Goal: Task Accomplishment & Management: Use online tool/utility

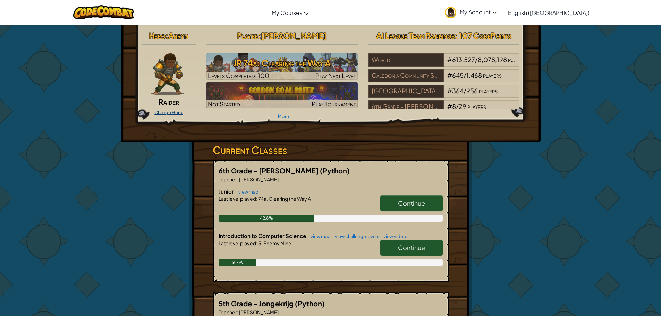
click at [176, 110] on link "Change Hero" at bounding box center [168, 113] width 28 height 6
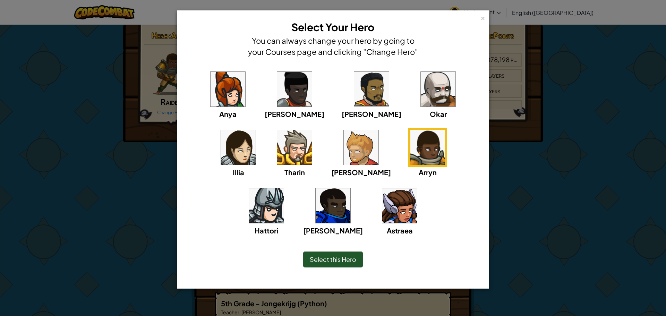
click at [382, 211] on img at bounding box center [399, 205] width 35 height 35
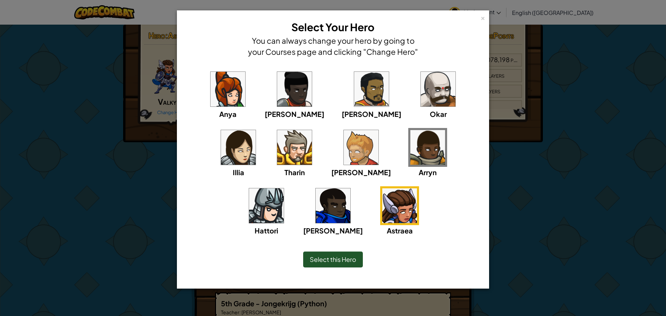
click at [337, 257] on span "Select this Hero" at bounding box center [333, 259] width 46 height 8
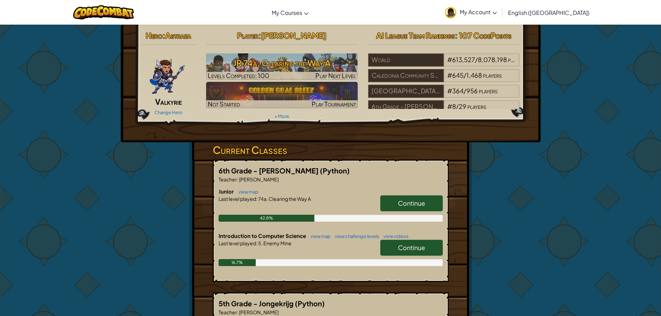
click at [409, 246] on span "Continue" at bounding box center [411, 248] width 27 height 8
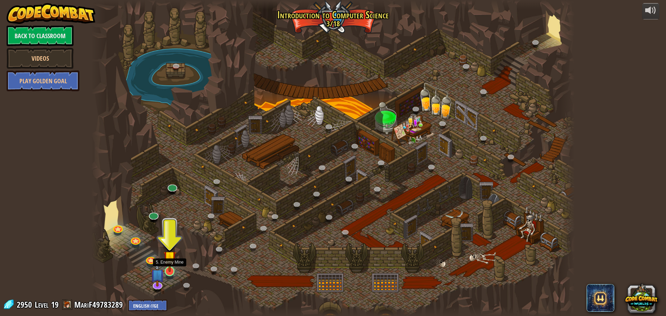
click at [169, 261] on img at bounding box center [169, 257] width 13 height 29
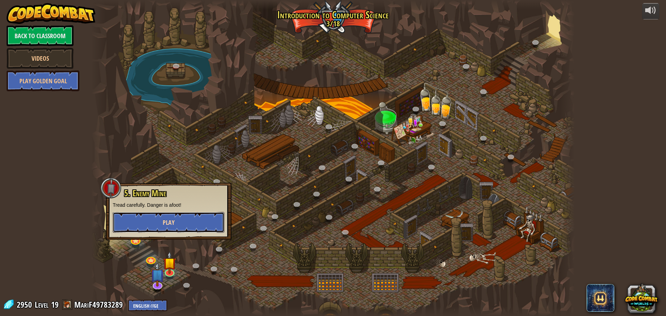
click at [172, 216] on button "Play" at bounding box center [169, 222] width 112 height 21
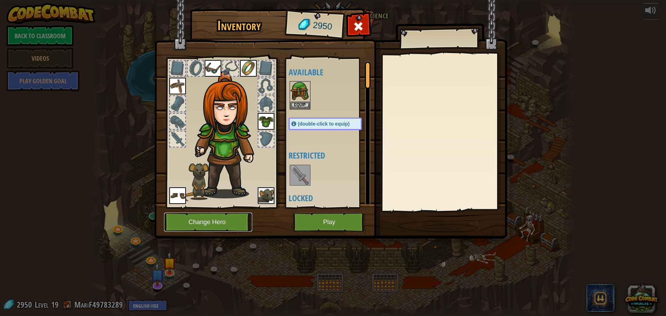
click at [217, 218] on button "Change Hero" at bounding box center [208, 222] width 88 height 19
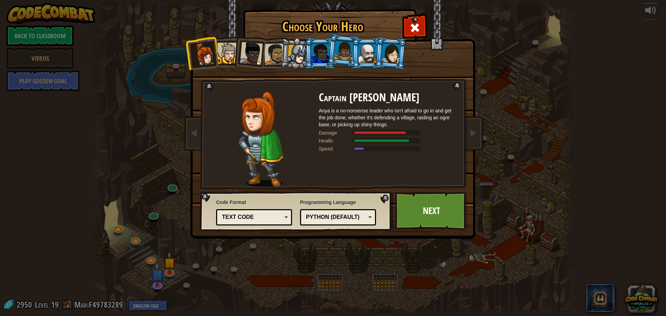
click at [339, 54] on div at bounding box center [344, 51] width 20 height 20
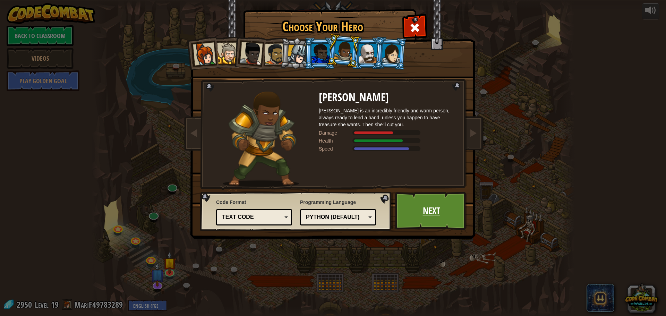
click at [440, 217] on link "Next" at bounding box center [431, 211] width 73 height 38
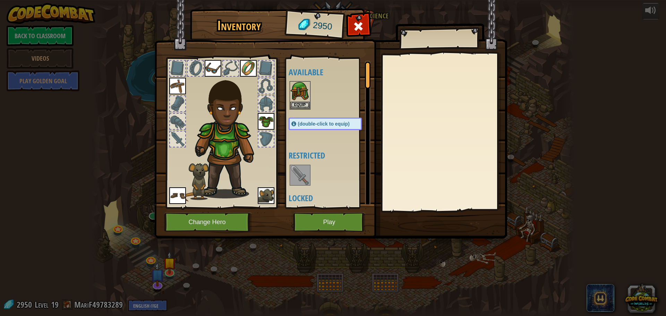
click at [302, 171] on img at bounding box center [299, 175] width 19 height 19
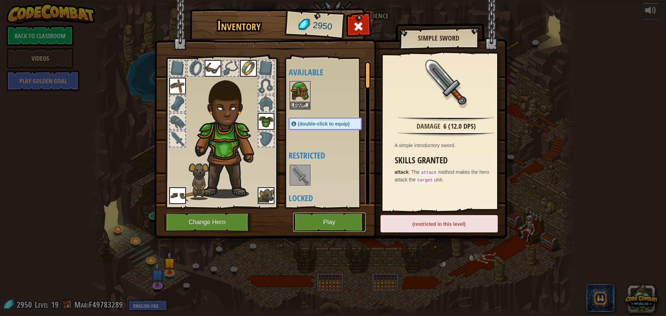
drag, startPoint x: 339, startPoint y: 221, endPoint x: 336, endPoint y: 222, distance: 3.5
click at [336, 222] on button "Play" at bounding box center [329, 222] width 73 height 19
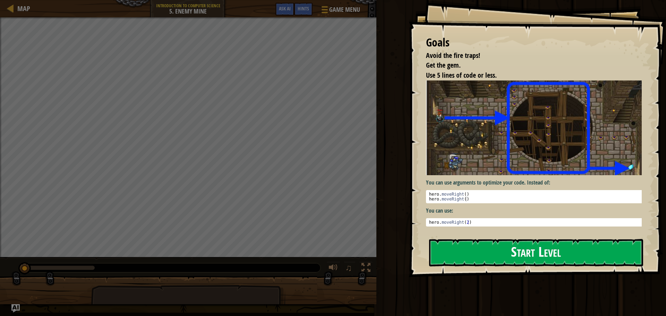
click at [507, 244] on button "Start Level" at bounding box center [536, 252] width 214 height 27
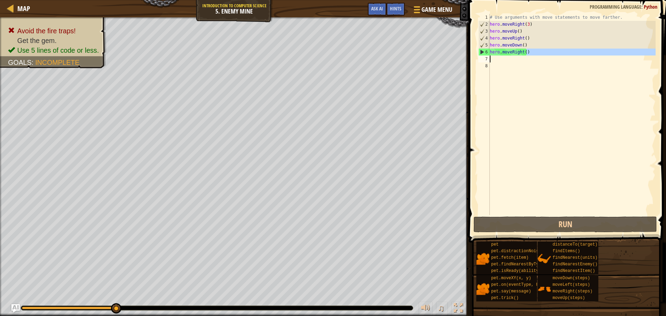
drag, startPoint x: 528, startPoint y: 51, endPoint x: 480, endPoint y: 57, distance: 48.5
click at [480, 57] on div "1 2 3 4 5 6 7 8 # Use arguments with move statements to move farther. hero . mo…" at bounding box center [566, 114] width 179 height 201
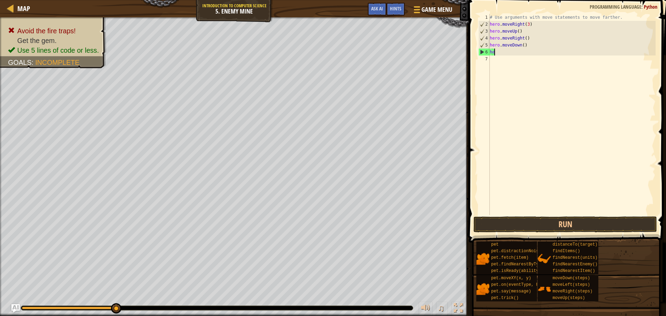
type textarea "h"
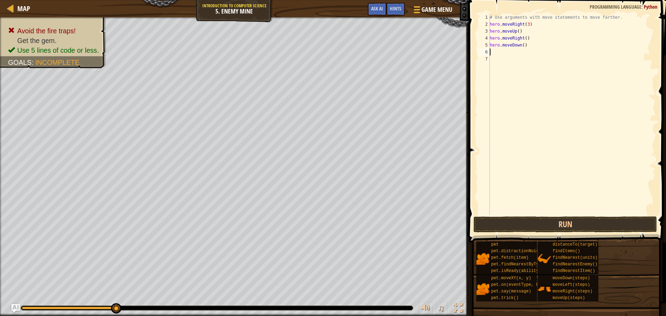
scroll to position [3, 0]
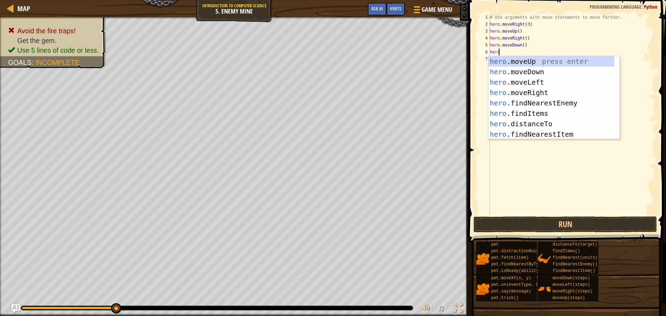
type textarea "hero"
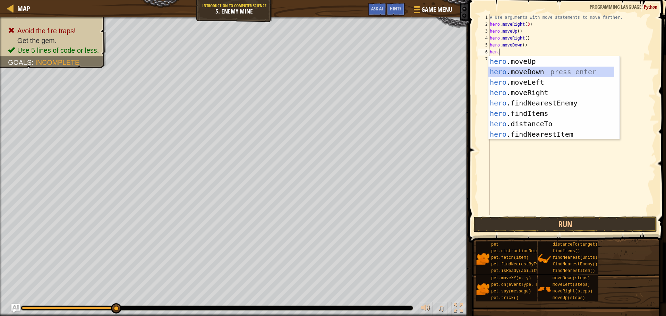
click at [517, 70] on div "hero .moveUp press enter hero .moveDown press enter hero .moveLeft press enter …" at bounding box center [552, 108] width 126 height 104
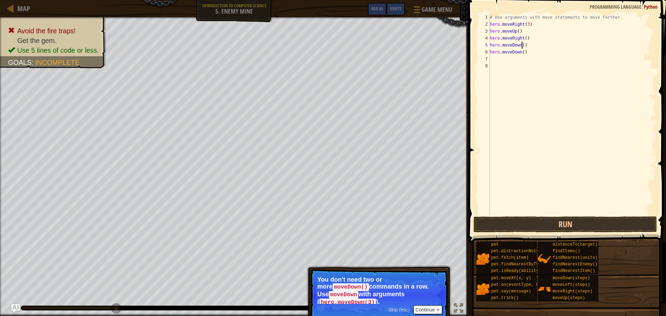
click at [522, 44] on div "# Use arguments with move statements to move farther. hero . moveRight ( 3 ) he…" at bounding box center [572, 121] width 167 height 215
drag, startPoint x: 523, startPoint y: 54, endPoint x: 499, endPoint y: 56, distance: 23.3
click at [499, 56] on div "# Use arguments with move statements to move farther. hero . moveRight ( 3 ) he…" at bounding box center [572, 121] width 167 height 215
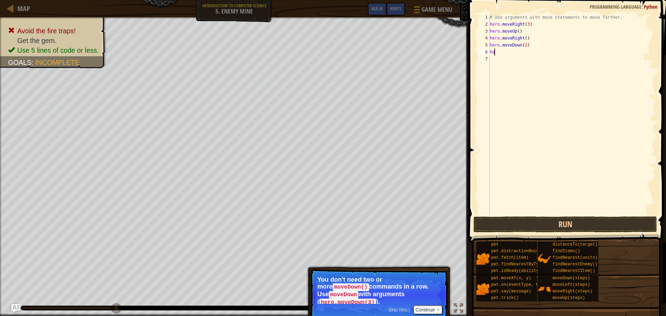
type textarea "h"
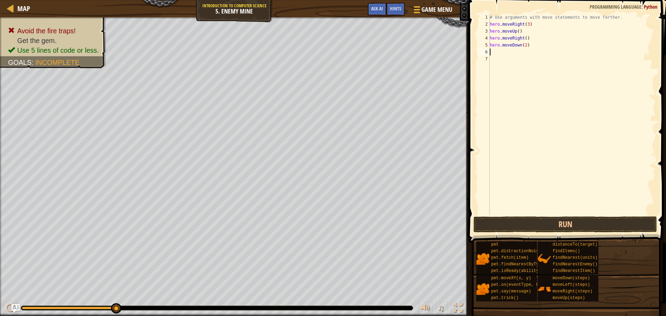
type textarea "h"
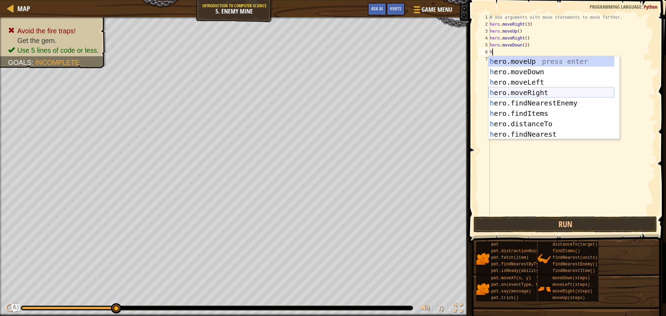
click at [512, 89] on div "h ero.moveUp press enter h ero.moveDown press enter h ero.moveLeft press enter …" at bounding box center [552, 108] width 126 height 104
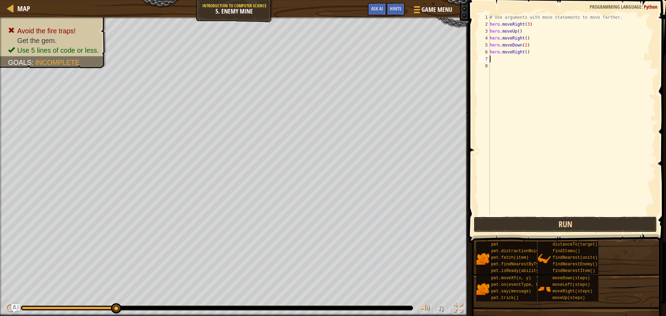
click at [502, 219] on button "Run" at bounding box center [566, 225] width 184 height 16
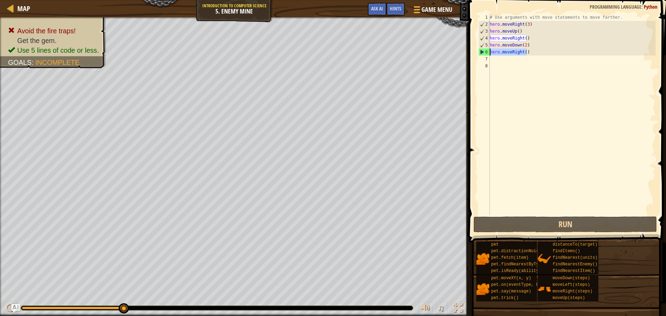
drag, startPoint x: 528, startPoint y: 51, endPoint x: 482, endPoint y: 55, distance: 46.3
click at [482, 54] on div "1 2 3 4 5 6 7 8 # Use arguments with move statements to move farther. hero . mo…" at bounding box center [566, 114] width 179 height 201
type textarea "hero.moveRight()"
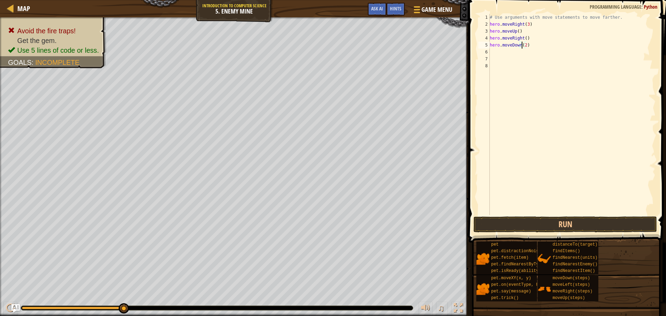
click at [523, 46] on div "# Use arguments with move statements to move farther. hero . moveRight ( 3 ) he…" at bounding box center [572, 121] width 167 height 215
click at [523, 44] on div "# Use arguments with move statements to move farther. hero . moveRight ( 3 ) he…" at bounding box center [572, 121] width 167 height 215
type textarea "hero.moveDown(3)"
click at [490, 51] on div "# Use arguments with move statements to move farther. hero . moveRight ( 3 ) he…" at bounding box center [572, 121] width 167 height 215
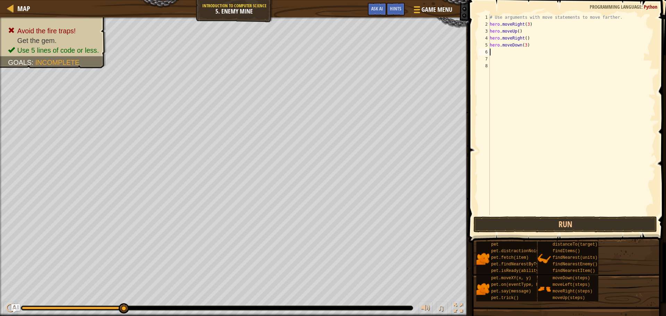
scroll to position [3, 0]
type textarea "h"
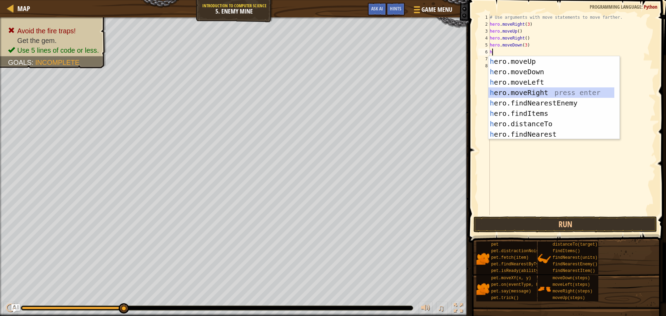
click at [516, 89] on div "h ero.moveUp press enter h ero.moveDown press enter h ero.moveLeft press enter …" at bounding box center [552, 108] width 126 height 104
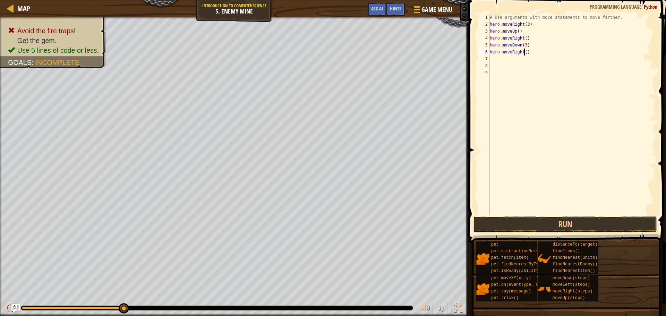
click at [524, 52] on div "# Use arguments with move statements to move farther. hero . moveRight ( 3 ) he…" at bounding box center [572, 121] width 167 height 215
type textarea "hero.moveRight(3)"
click at [554, 223] on button "Run" at bounding box center [566, 225] width 184 height 16
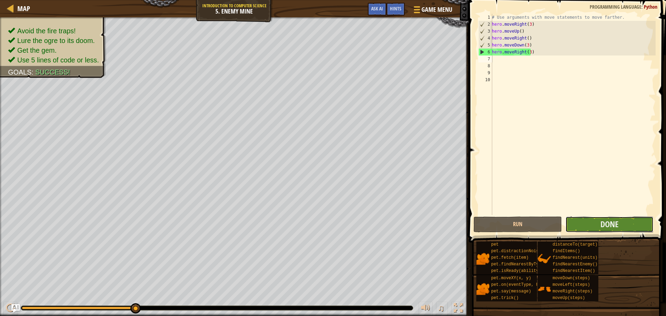
click at [620, 226] on button "Done" at bounding box center [610, 225] width 88 height 16
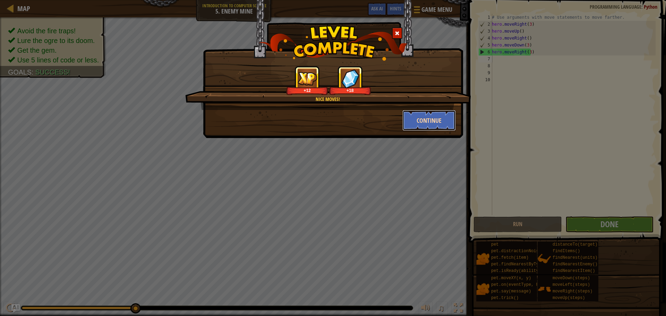
click at [449, 120] on button "Continue" at bounding box center [430, 120] width 54 height 21
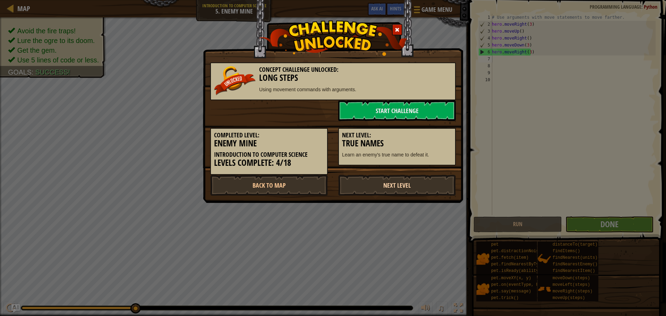
click at [405, 186] on link "Next Level" at bounding box center [397, 185] width 118 height 21
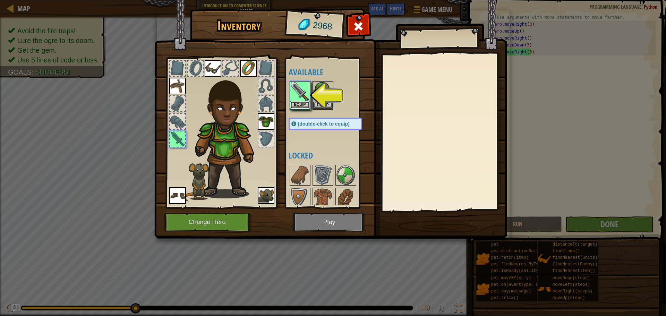
click at [303, 103] on button "Equip" at bounding box center [299, 104] width 19 height 7
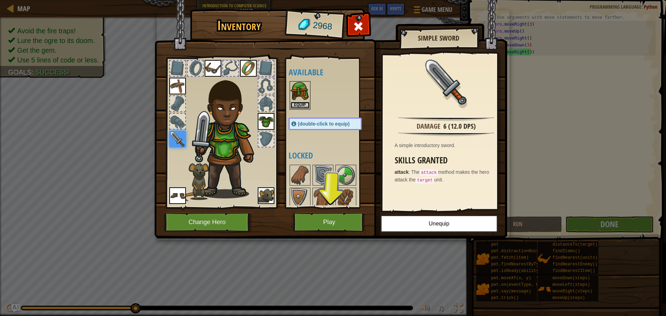
click at [303, 103] on button "Equip" at bounding box center [299, 105] width 19 height 7
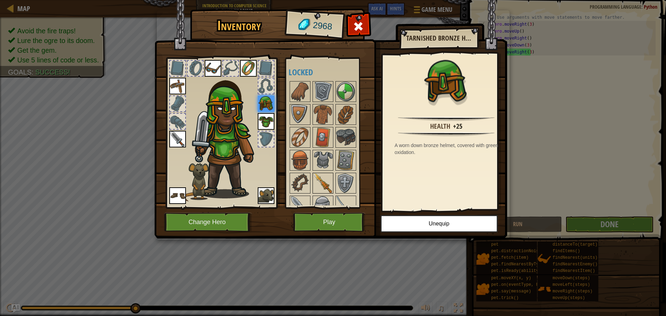
click at [319, 181] on img at bounding box center [322, 182] width 19 height 19
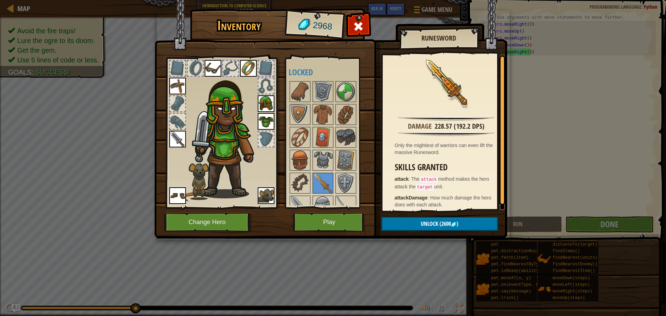
click at [232, 92] on img at bounding box center [229, 135] width 75 height 128
click at [265, 103] on img at bounding box center [266, 103] width 17 height 17
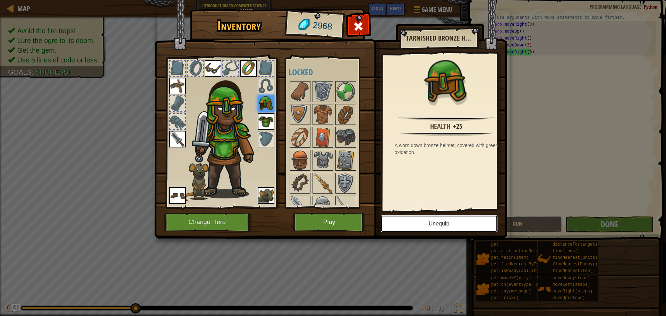
drag, startPoint x: 388, startPoint y: 218, endPoint x: 383, endPoint y: 214, distance: 5.9
click at [386, 217] on button "Unequip" at bounding box center [439, 223] width 117 height 17
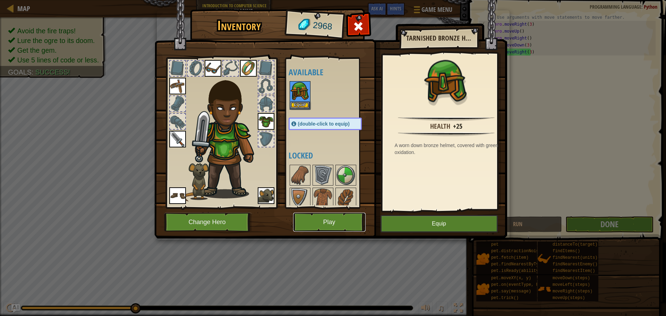
click at [350, 217] on button "Play" at bounding box center [329, 222] width 73 height 19
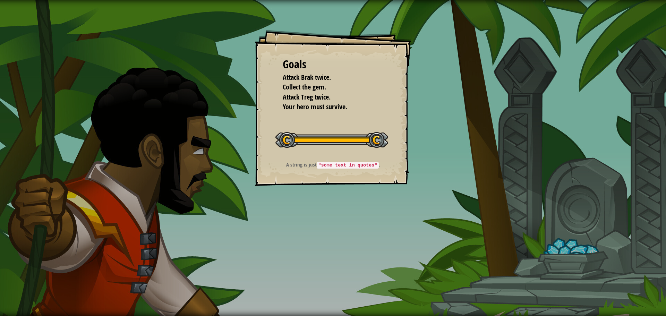
click at [349, 166] on code ""some text in quotes"" at bounding box center [348, 165] width 62 height 7
click at [308, 75] on span "Attack Brak twice." at bounding box center [307, 77] width 48 height 9
click at [306, 90] on span "Collect the gem." at bounding box center [304, 86] width 43 height 9
drag, startPoint x: 308, startPoint y: 98, endPoint x: 310, endPoint y: 103, distance: 5.1
click at [310, 103] on ul "Attack Brak twice. Collect the gem. Attack Treg twice. Your hero must survive." at bounding box center [333, 93] width 101 height 40
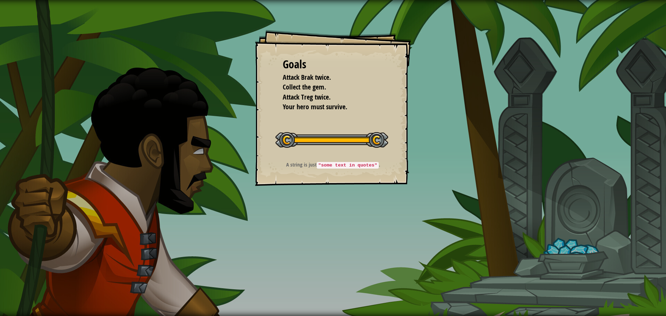
click at [321, 127] on div "Goals Attack Brak twice. Collect the gem. Attack Treg twice. Your hero must sur…" at bounding box center [333, 108] width 156 height 156
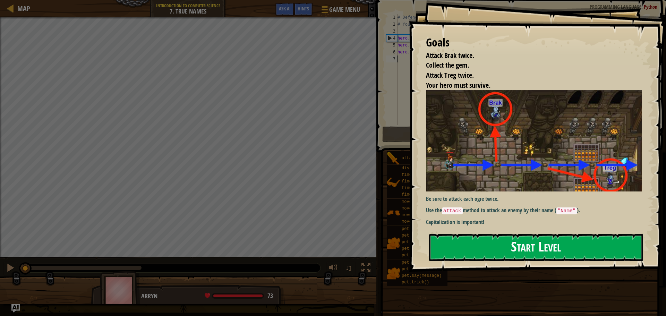
click at [453, 246] on button "Start Level" at bounding box center [536, 247] width 214 height 27
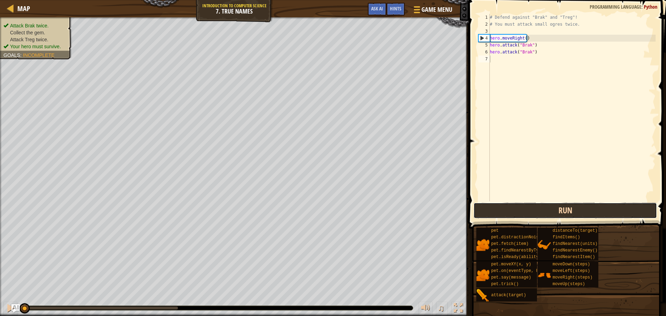
click at [494, 209] on button "Run" at bounding box center [566, 211] width 184 height 16
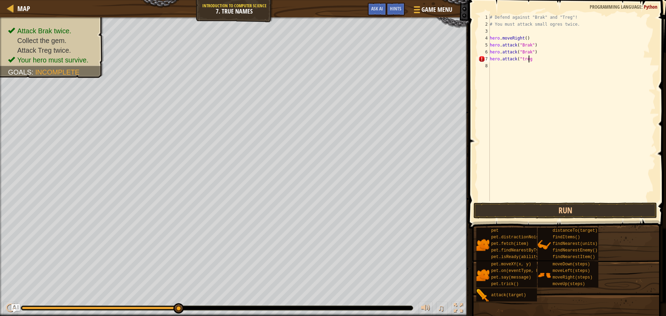
scroll to position [3, 3]
type textarea "hero.attack("treg")"
click at [491, 67] on div "# Defend against "Brak" and "Treg"! # You must attack small ogres twice. hero .…" at bounding box center [572, 114] width 167 height 201
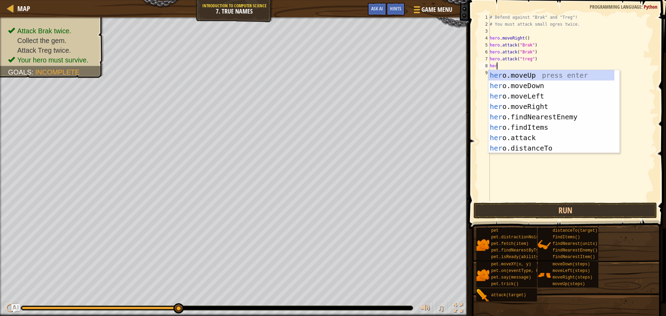
scroll to position [3, 0]
click at [527, 136] on div "hero .moveUp press enter hero .moveDown press enter hero .moveLeft press enter …" at bounding box center [552, 122] width 126 height 104
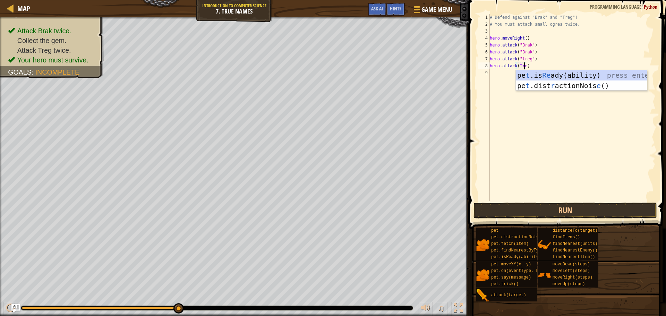
scroll to position [3, 3]
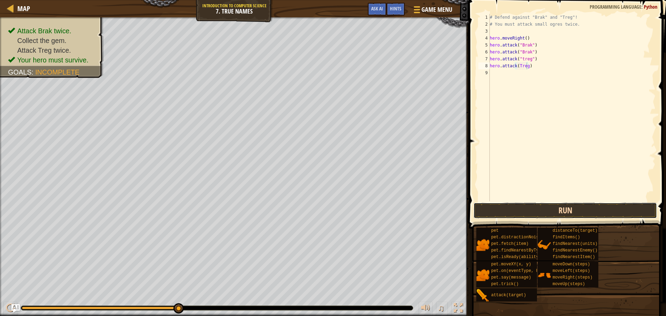
drag, startPoint x: 612, startPoint y: 210, endPoint x: 617, endPoint y: 210, distance: 4.2
click at [612, 211] on button "Run" at bounding box center [566, 211] width 184 height 16
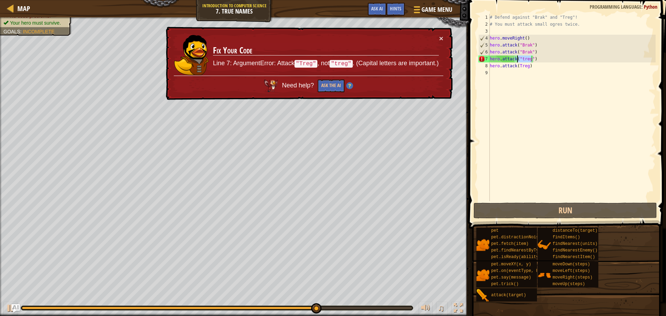
drag, startPoint x: 531, startPoint y: 60, endPoint x: 518, endPoint y: 59, distance: 12.5
click at [518, 59] on div "# Defend against "Brak" and "Treg"! # You must attack small ogres twice. hero .…" at bounding box center [572, 114] width 167 height 201
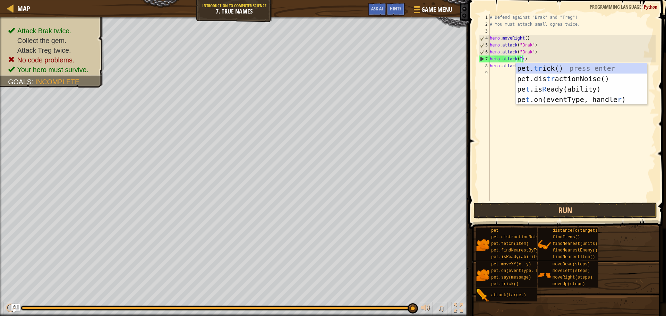
scroll to position [3, 2]
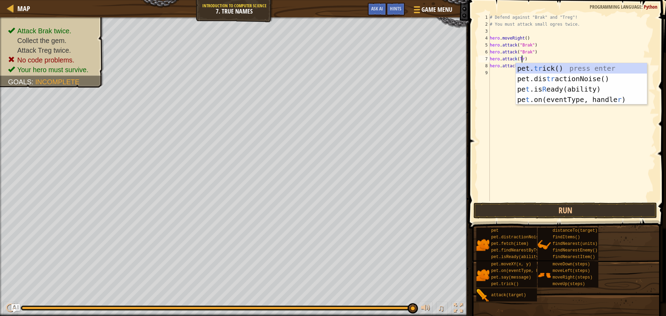
type textarea "hero.attack(Trg)"
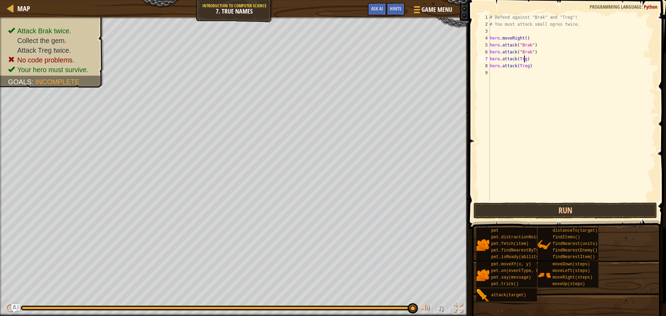
scroll to position [3, 0]
click at [553, 207] on button "Run" at bounding box center [566, 211] width 184 height 16
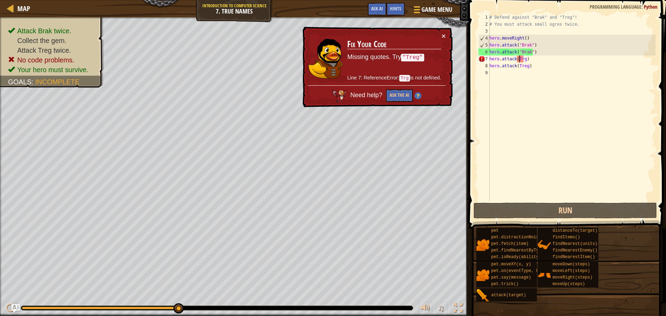
click at [520, 60] on div "# Defend against "Brak" and "Treg"! # You must attack small ogres twice. hero .…" at bounding box center [572, 114] width 168 height 201
click at [521, 59] on div "# Defend against "Brak" and "Treg"! # You must attack small ogres twice. hero .…" at bounding box center [572, 114] width 168 height 201
type textarea "hero.attack(Treg)"
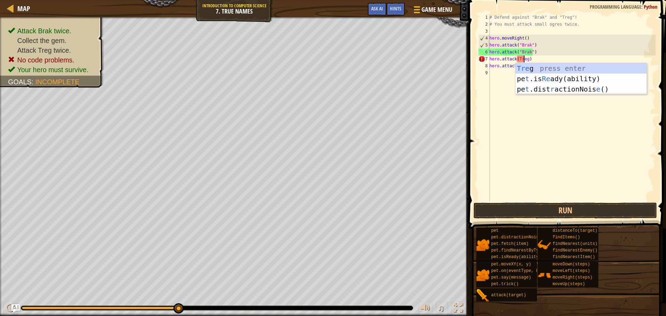
scroll to position [3, 3]
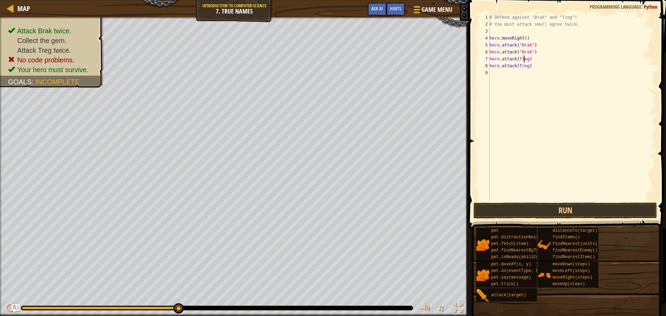
drag, startPoint x: 544, startPoint y: 213, endPoint x: 541, endPoint y: 211, distance: 4.2
click at [543, 213] on button "Run" at bounding box center [566, 211] width 184 height 16
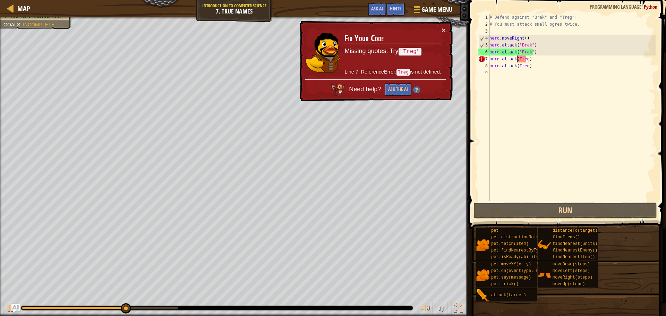
click at [516, 62] on div "# Defend against "Brak" and "Treg"! # You must attack small ogres twice. hero .…" at bounding box center [572, 114] width 168 height 201
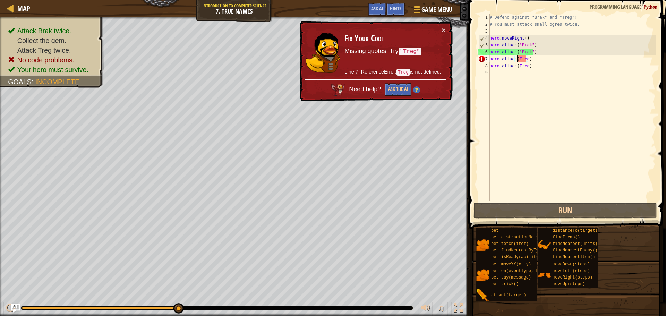
scroll to position [3, 2]
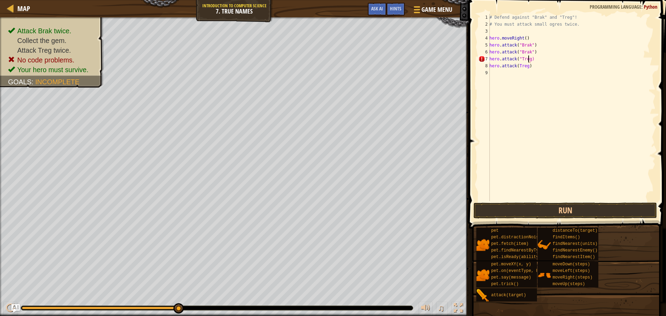
click at [529, 60] on div "# Defend against "Brak" and "Treg"! # You must attack small ogres twice. hero .…" at bounding box center [572, 114] width 168 height 201
click at [552, 206] on button "Run" at bounding box center [566, 211] width 184 height 16
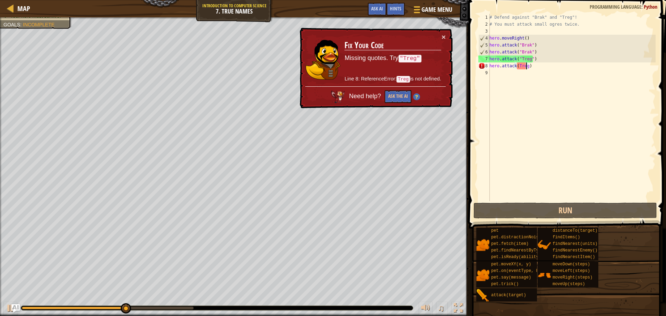
click at [527, 67] on div "# Defend against "Brak" and "Treg"! # You must attack small ogres twice. hero .…" at bounding box center [572, 114] width 168 height 201
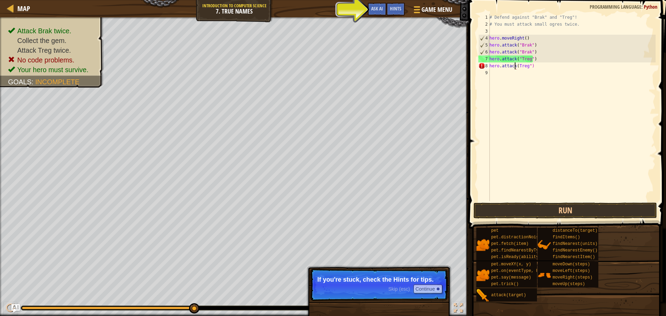
click at [516, 66] on div "# Defend against "Brak" and "Treg"! # You must attack small ogres twice. hero .…" at bounding box center [572, 114] width 168 height 201
click at [517, 67] on div "# Defend against "Brak" and "Treg"! # You must attack small ogres twice. hero .…" at bounding box center [572, 114] width 168 height 201
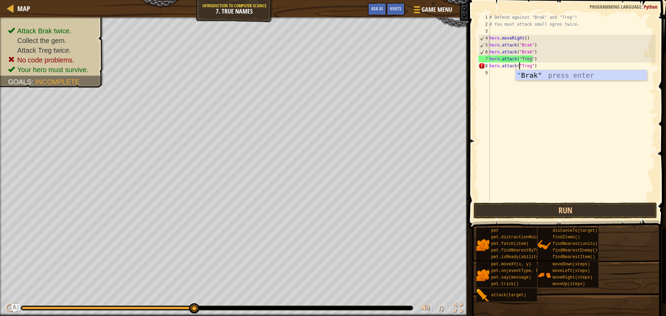
scroll to position [3, 2]
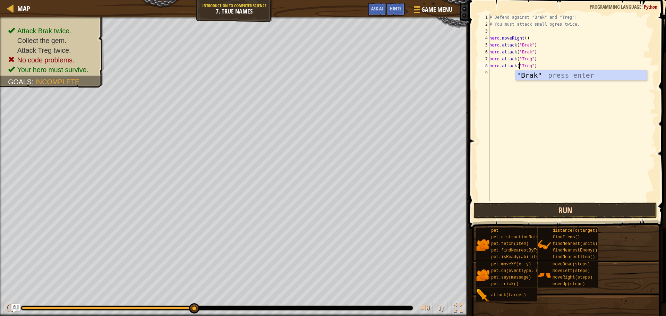
type textarea "hero.attack("Treg")"
click at [520, 210] on button "Run" at bounding box center [566, 211] width 184 height 16
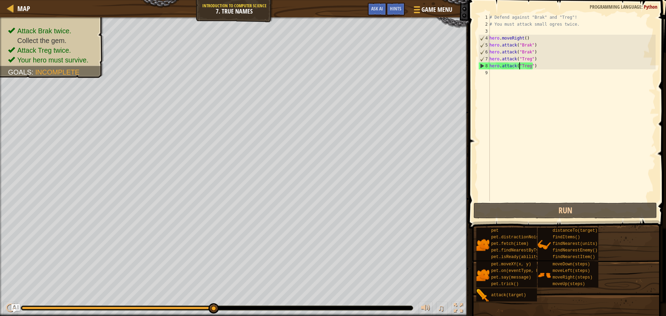
click at [496, 77] on div "# Defend against "Brak" and "Treg"! # You must attack small ogres twice. hero .…" at bounding box center [572, 114] width 168 height 201
click at [494, 73] on div "# Defend against "Brak" and "Treg"! # You must attack small ogres twice. hero .…" at bounding box center [572, 114] width 168 height 201
type textarea "h"
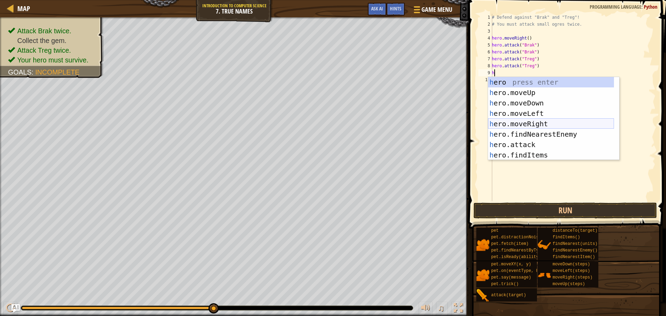
click at [529, 123] on div "h ero press enter h ero.moveUp press enter h ero.moveDown press enter h ero.mov…" at bounding box center [551, 129] width 126 height 104
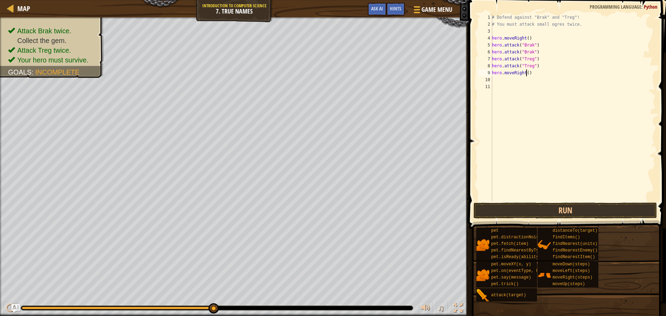
click at [526, 74] on div "# Defend against "Brak" and "Treg"! # You must attack small ogres twice. hero .…" at bounding box center [573, 114] width 165 height 201
type textarea "hero.moveRight(4)"
click at [519, 211] on button "Run" at bounding box center [566, 211] width 184 height 16
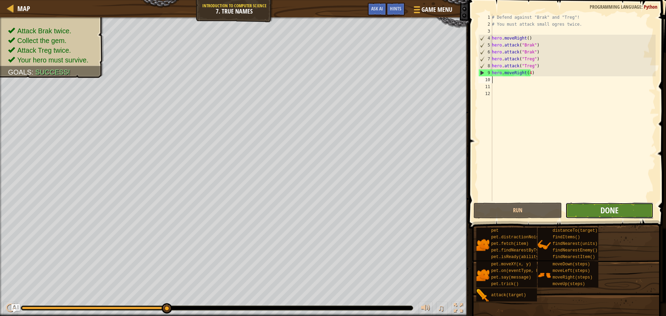
click at [616, 210] on span "Done" at bounding box center [610, 210] width 18 height 11
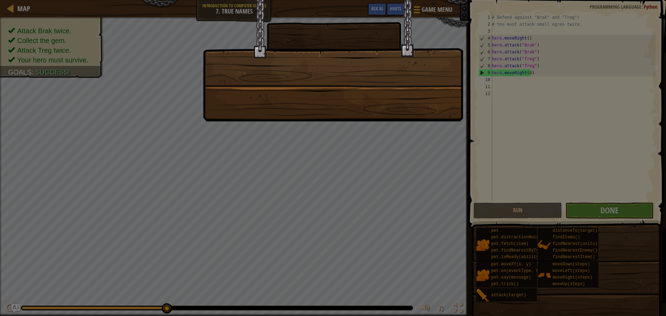
click at [434, 103] on div at bounding box center [333, 60] width 260 height 121
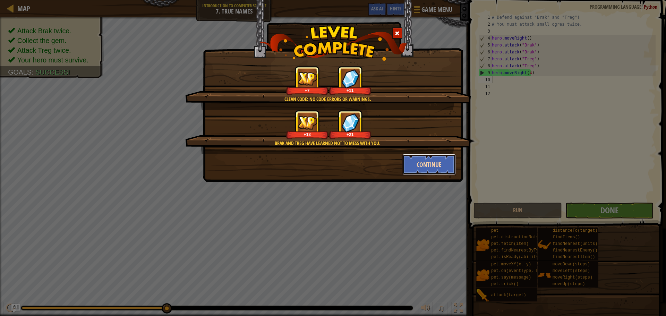
click at [425, 163] on button "Continue" at bounding box center [430, 164] width 54 height 21
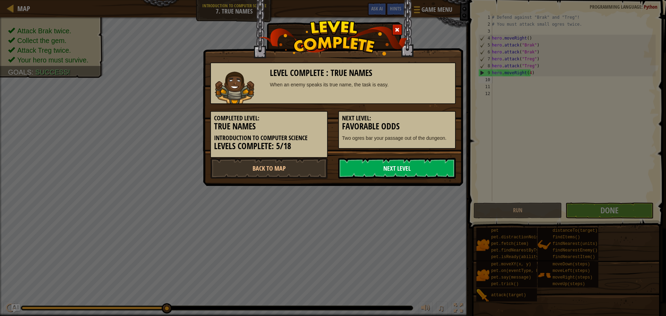
click at [427, 165] on link "Next Level" at bounding box center [397, 168] width 118 height 21
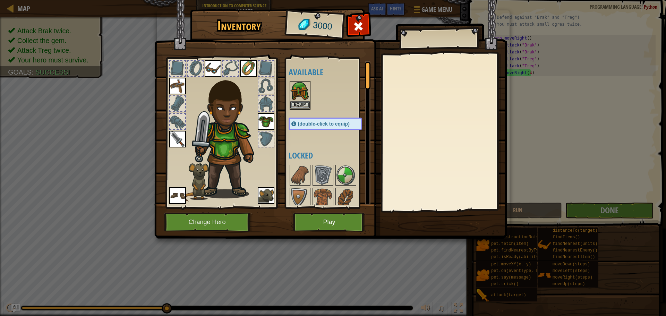
click at [299, 101] on img at bounding box center [299, 91] width 19 height 19
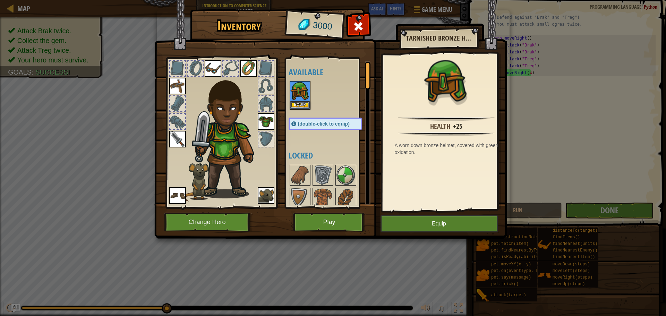
click at [302, 102] on div "Equip" at bounding box center [300, 95] width 21 height 28
click at [302, 102] on button "Equip" at bounding box center [299, 104] width 19 height 7
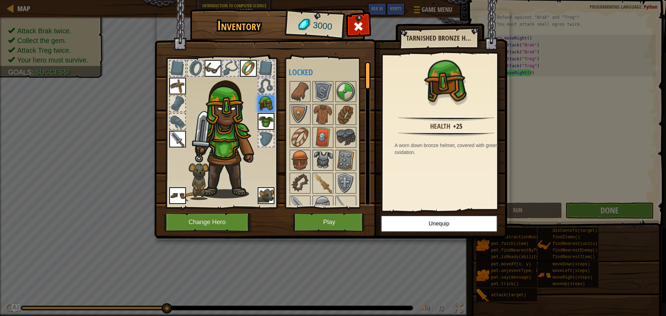
drag, startPoint x: 324, startPoint y: 154, endPoint x: 321, endPoint y: 155, distance: 3.7
click at [323, 154] on img at bounding box center [322, 160] width 19 height 19
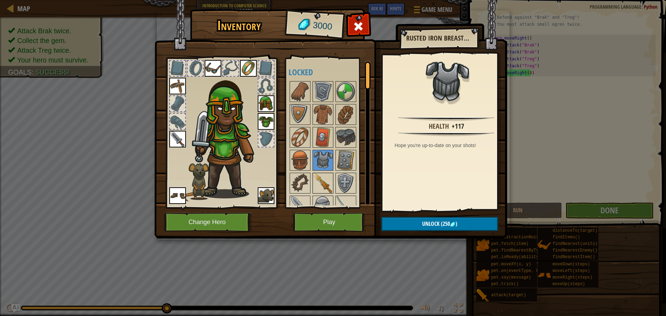
click at [329, 179] on img at bounding box center [322, 182] width 19 height 19
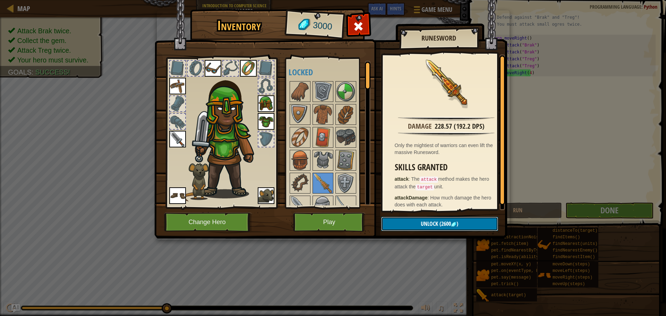
click at [402, 224] on button "Unlock (2600 )" at bounding box center [439, 224] width 117 height 14
click at [399, 221] on button "Confirm" at bounding box center [439, 224] width 117 height 14
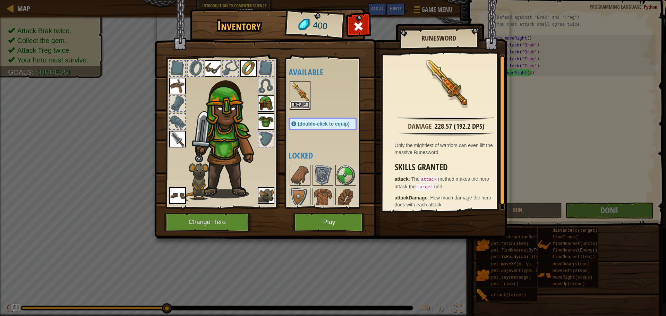
click at [305, 103] on button "Equip" at bounding box center [299, 104] width 19 height 7
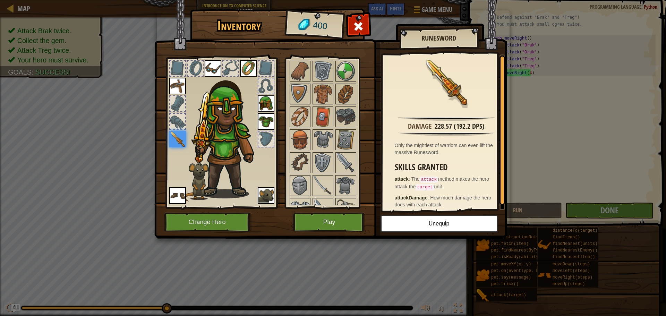
scroll to position [139, 0]
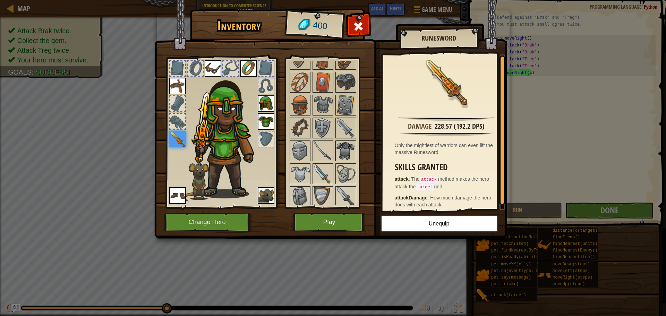
click at [339, 144] on img at bounding box center [345, 150] width 19 height 19
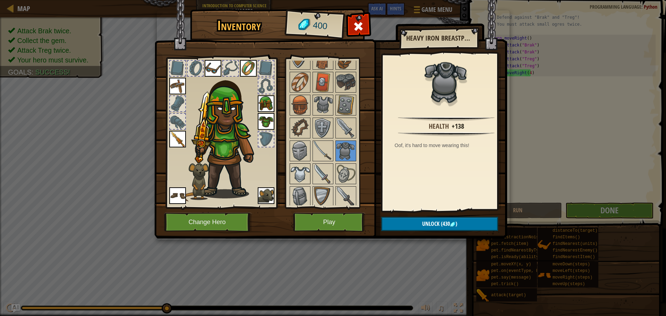
click at [301, 169] on img at bounding box center [299, 173] width 19 height 19
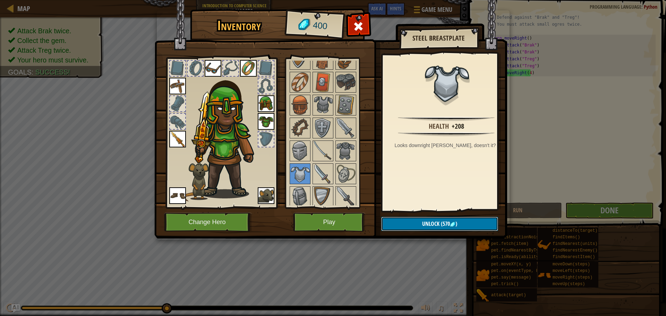
click at [427, 221] on span "Unlock" at bounding box center [430, 224] width 17 height 8
click at [425, 220] on span "Unlock" at bounding box center [430, 224] width 17 height 8
click at [423, 219] on button "Unlock (570 )" at bounding box center [439, 224] width 117 height 14
click at [353, 146] on img at bounding box center [345, 150] width 19 height 19
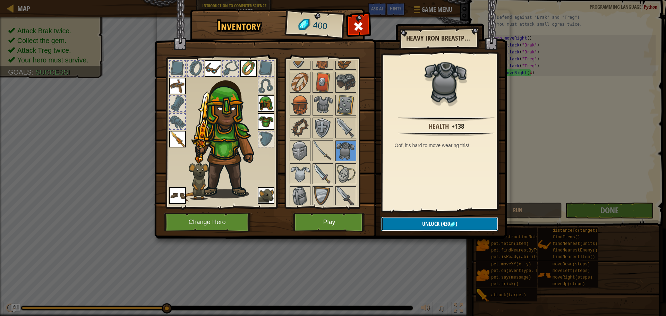
click at [415, 223] on button "Unlock (430 )" at bounding box center [439, 224] width 117 height 14
click at [324, 109] on img at bounding box center [322, 104] width 19 height 19
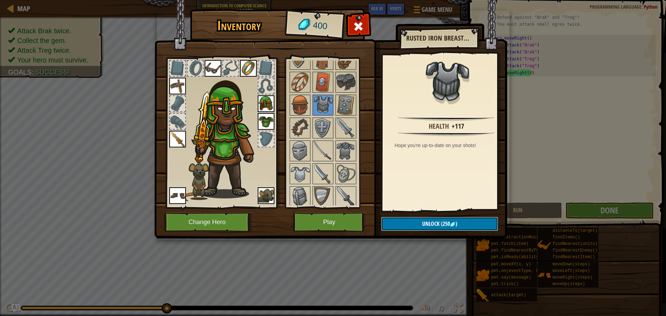
click at [425, 225] on span "Unlock" at bounding box center [430, 224] width 17 height 8
click at [424, 223] on button "Confirm" at bounding box center [439, 224] width 117 height 14
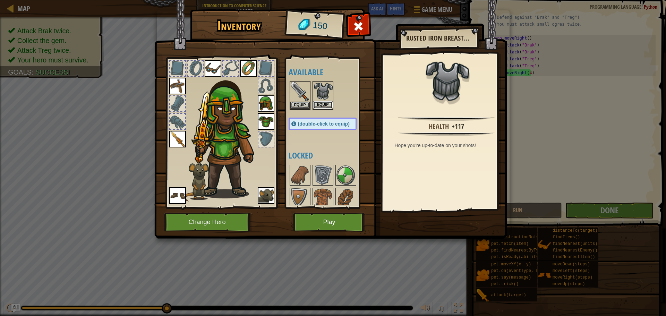
click at [323, 102] on button "Equip" at bounding box center [322, 104] width 19 height 7
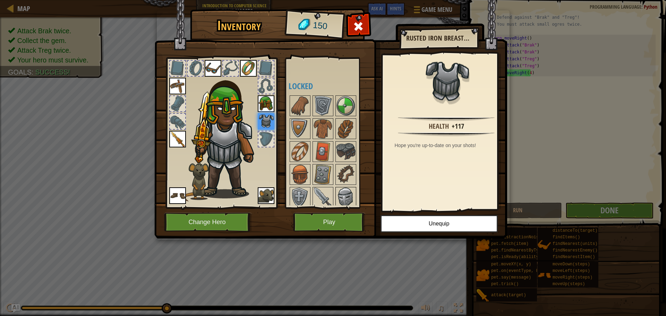
scroll to position [104, 0]
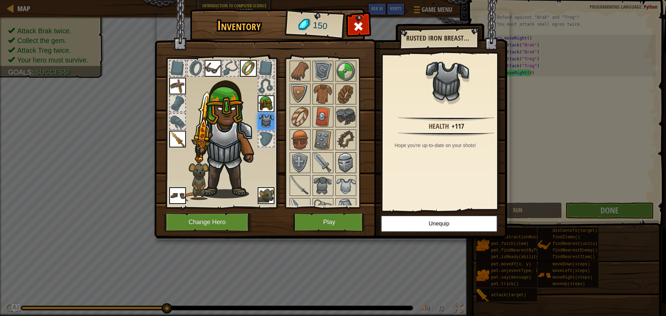
click at [339, 159] on img at bounding box center [345, 162] width 19 height 19
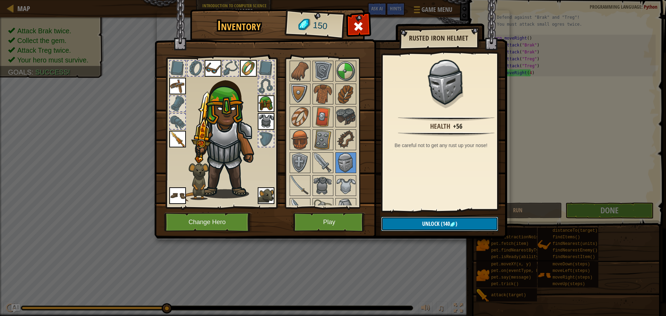
click at [405, 221] on button "Unlock (140 )" at bounding box center [439, 224] width 117 height 14
click at [404, 221] on button "Confirm" at bounding box center [439, 224] width 117 height 14
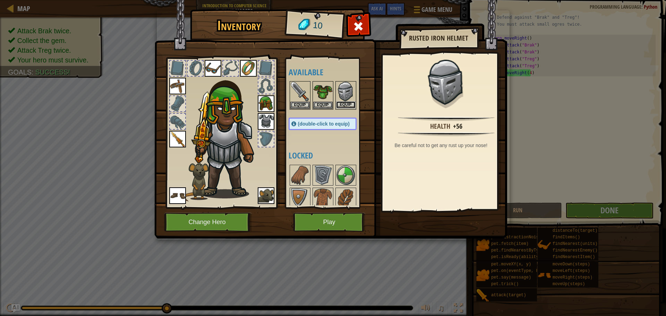
click at [353, 103] on button "Equip" at bounding box center [345, 104] width 19 height 7
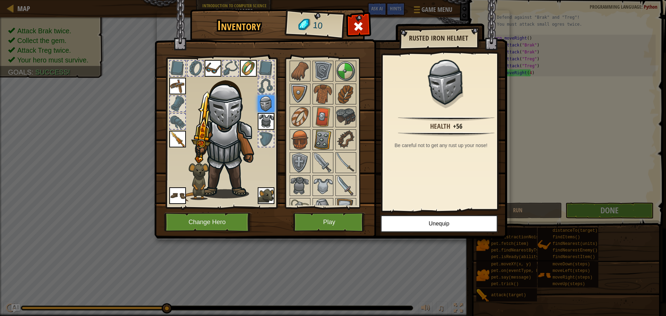
click at [324, 137] on img at bounding box center [322, 139] width 19 height 19
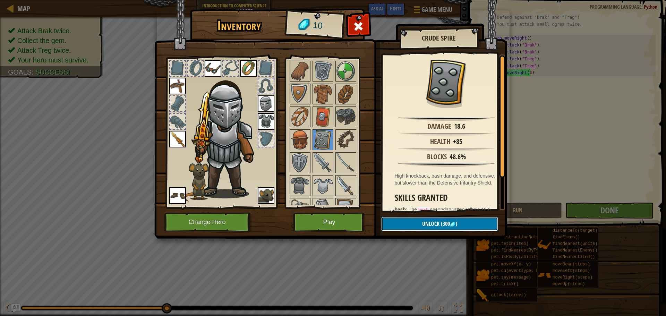
click at [414, 222] on button "Unlock (300 )" at bounding box center [439, 224] width 117 height 14
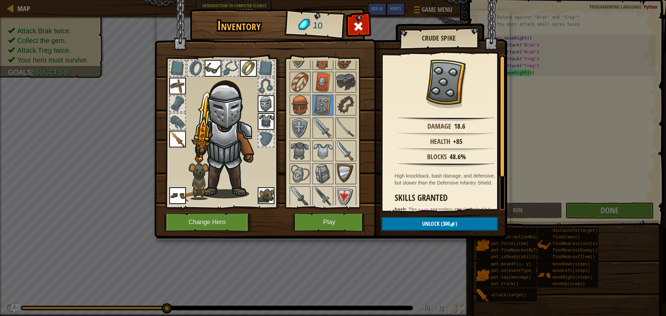
click at [344, 170] on img at bounding box center [345, 173] width 19 height 19
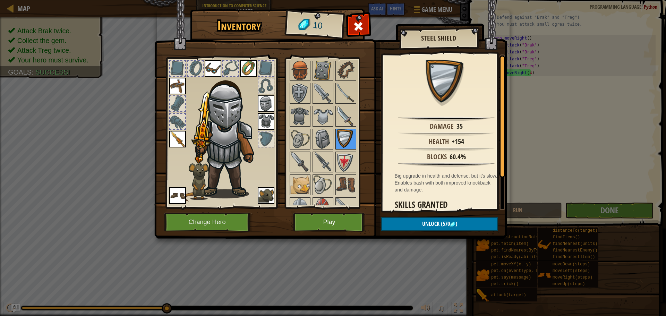
scroll to position [208, 0]
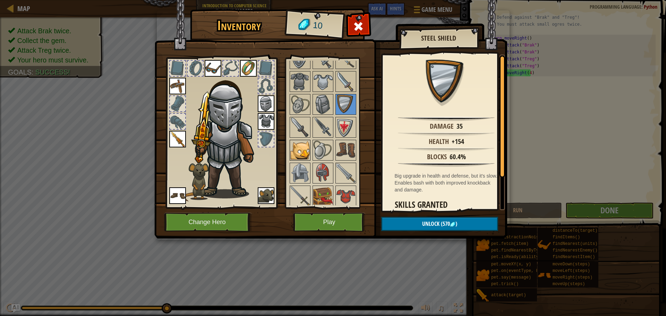
click at [302, 153] on img at bounding box center [299, 150] width 19 height 19
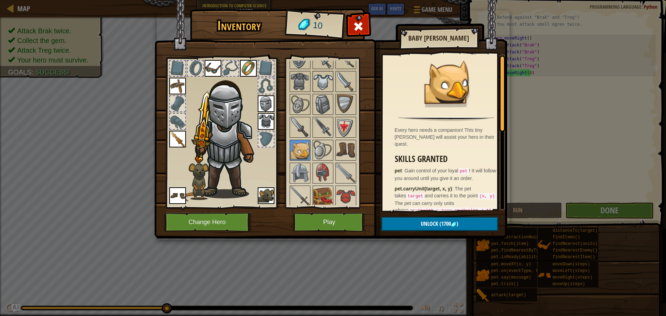
scroll to position [139, 0]
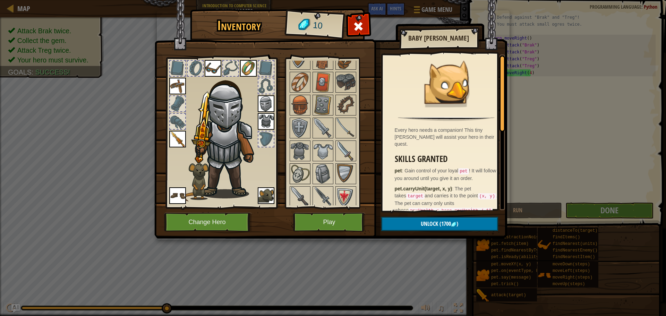
click at [305, 167] on img at bounding box center [299, 173] width 19 height 19
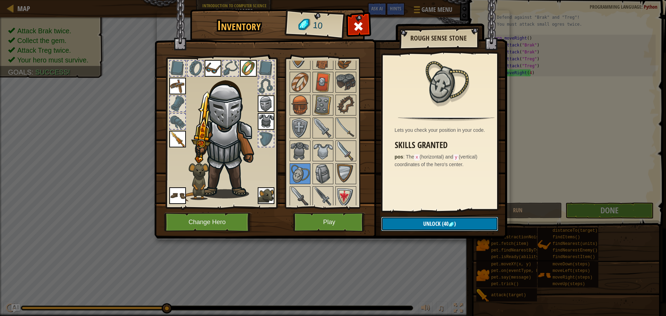
click at [420, 224] on button "Unlock (40 )" at bounding box center [439, 224] width 117 height 14
click at [348, 115] on div at bounding box center [346, 105] width 21 height 21
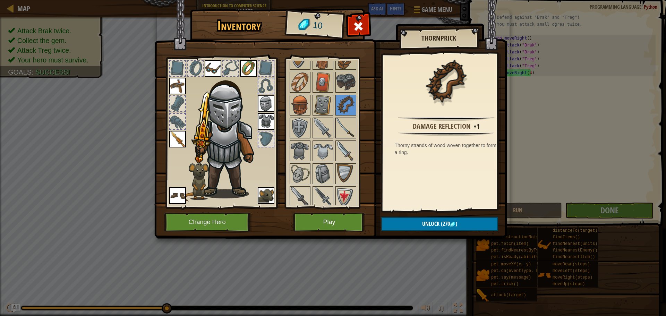
click at [347, 122] on img at bounding box center [345, 127] width 19 height 19
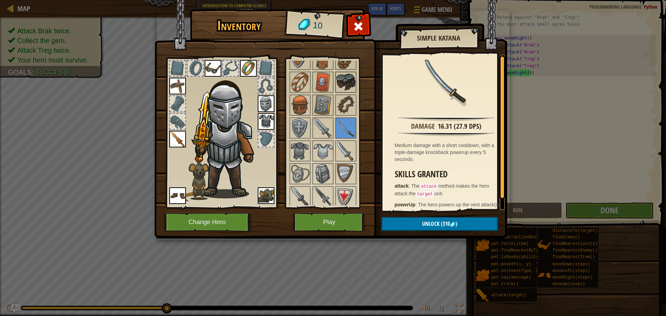
click at [350, 79] on img at bounding box center [345, 82] width 19 height 19
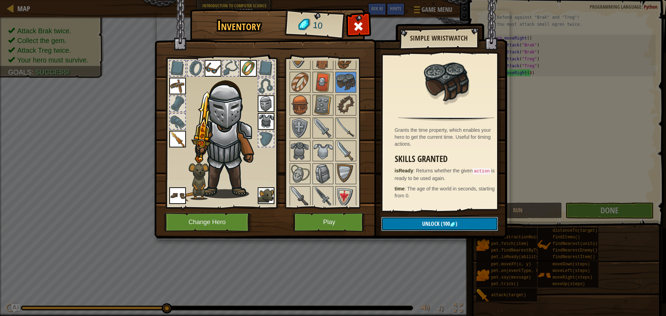
click at [425, 220] on span "Unlock" at bounding box center [430, 224] width 17 height 8
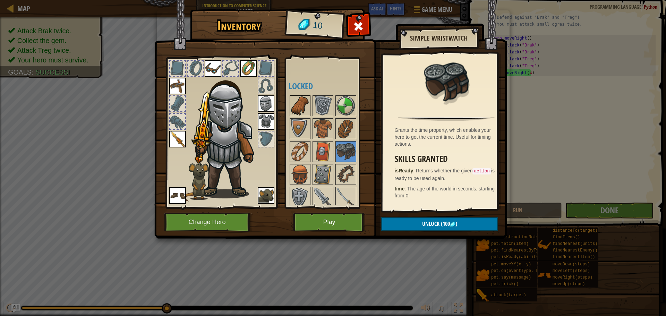
click at [295, 103] on img at bounding box center [299, 105] width 19 height 19
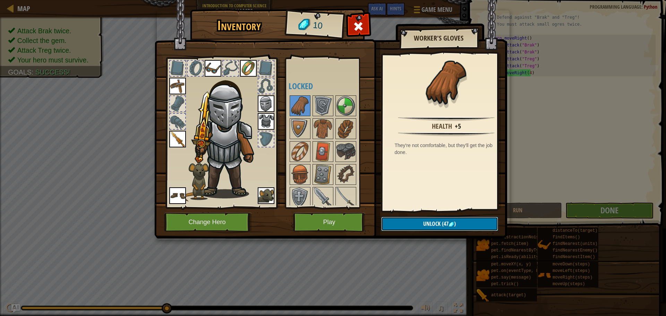
click at [421, 221] on button "Unlock (47 )" at bounding box center [439, 224] width 117 height 14
click at [351, 219] on button "Play" at bounding box center [329, 222] width 73 height 19
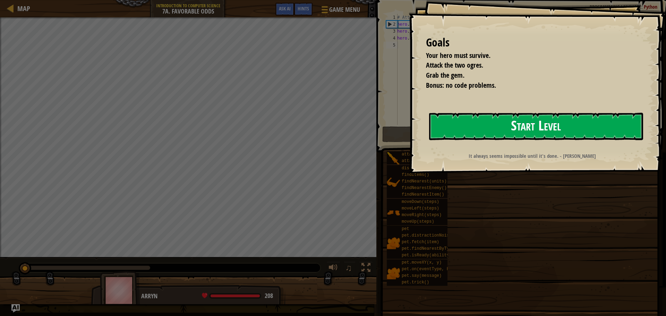
click at [440, 127] on button "Start Level" at bounding box center [536, 126] width 214 height 27
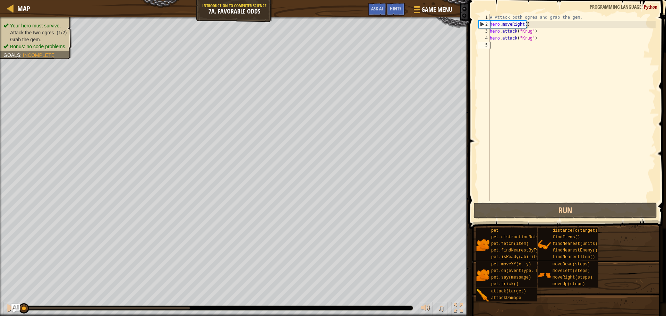
type textarea "h"
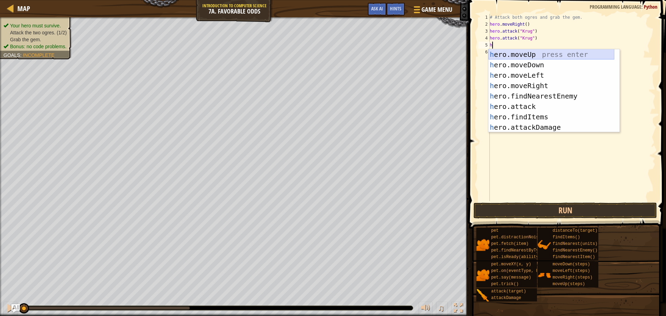
click at [509, 54] on div "h ero.moveUp press enter h ero.moveDown press enter h ero.moveLeft press enter …" at bounding box center [552, 101] width 126 height 104
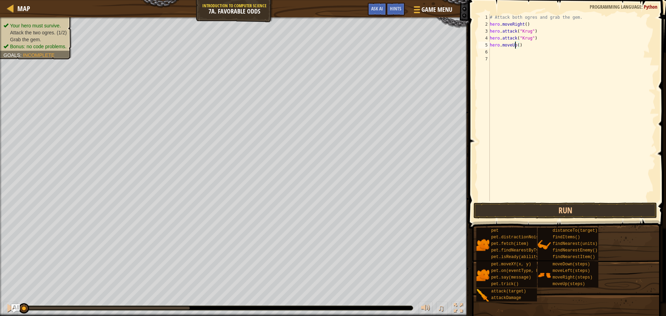
click at [514, 46] on div "# Attack both ogres and grab the gem. hero . moveRight ( ) hero . attack ( "Kru…" at bounding box center [572, 114] width 167 height 201
type textarea "("
click at [514, 47] on div "# Attack both ogres and grab the gem. hero . moveRight ( ) hero . attack ( "Kru…" at bounding box center [572, 114] width 167 height 201
type textarea "h"
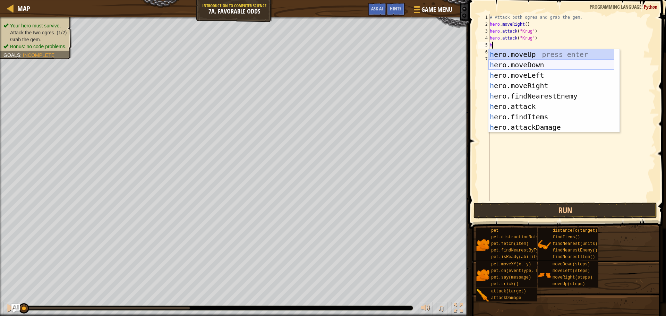
scroll to position [0, 0]
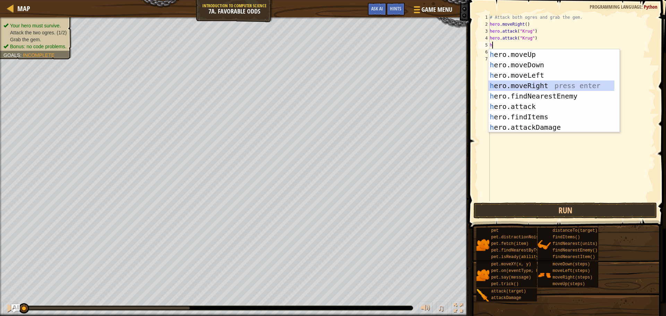
click at [537, 83] on div "h ero.moveUp press enter h ero.moveDown press enter h ero.moveLeft press enter …" at bounding box center [552, 101] width 126 height 104
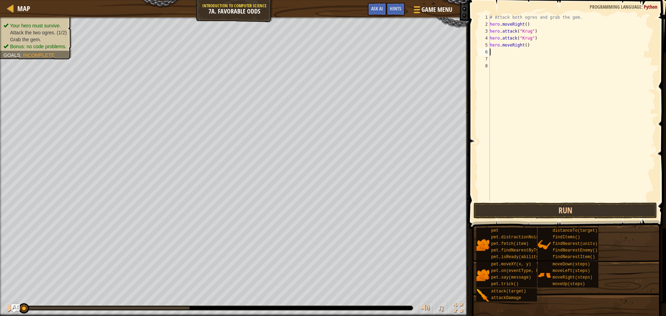
type textarea "h"
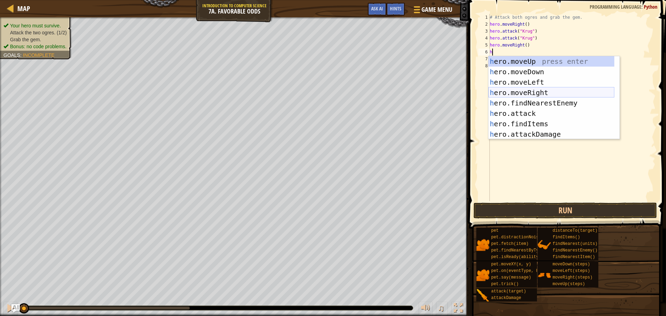
click at [531, 90] on div "h ero.moveUp press enter h ero.moveDown press enter h ero.moveLeft press enter …" at bounding box center [552, 108] width 126 height 104
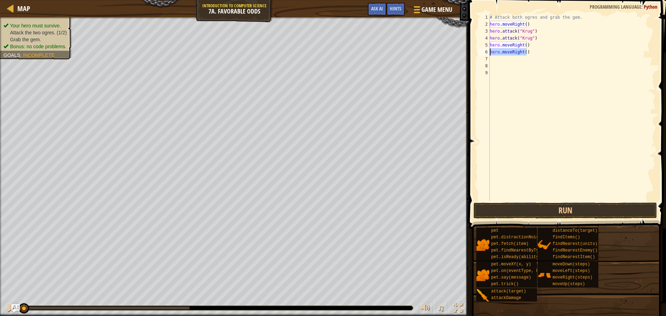
drag, startPoint x: 528, startPoint y: 49, endPoint x: 478, endPoint y: 52, distance: 50.1
click at [480, 51] on div "1 2 3 4 5 6 7 8 9 # Attack both ogres and grab the gem. hero . moveRight ( ) he…" at bounding box center [566, 107] width 179 height 187
type textarea "hero.moveRight()"
type textarea "h"
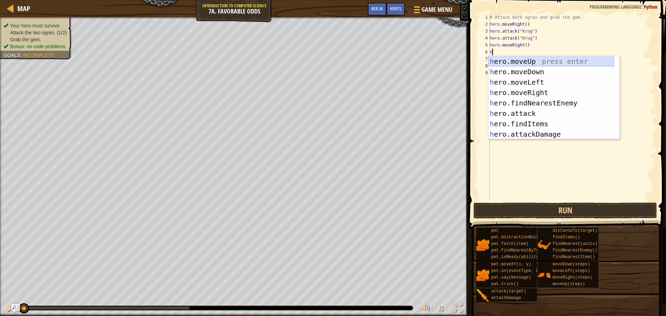
click at [516, 58] on div "h ero.moveUp press enter h ero.moveDown press enter h ero.moveLeft press enter …" at bounding box center [552, 108] width 126 height 104
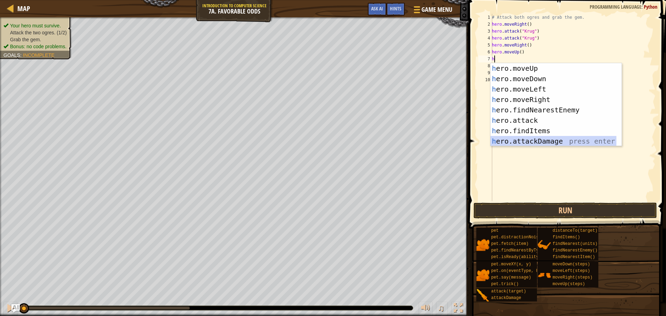
click at [519, 140] on div "h ero.moveUp press enter h ero.moveDown press enter h ero.moveLeft press enter …" at bounding box center [554, 115] width 126 height 104
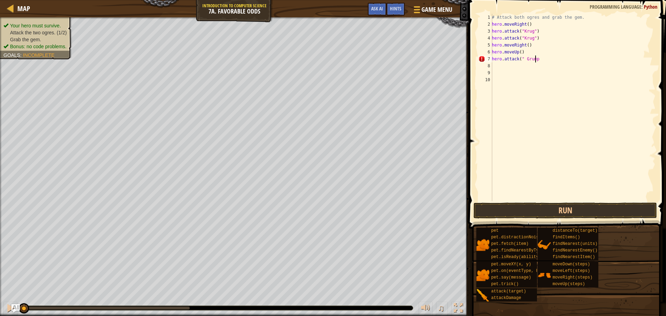
scroll to position [3, 3]
click at [523, 59] on div "# Attack both ogres and grab the gem. hero . moveRight ( ) hero . attack ( "Kru…" at bounding box center [573, 114] width 165 height 201
type textarea "hero.attack("Grump")"
click at [500, 67] on div "# Attack both ogres and grab the gem. hero . moveRight ( ) hero . attack ( "Kru…" at bounding box center [573, 114] width 165 height 201
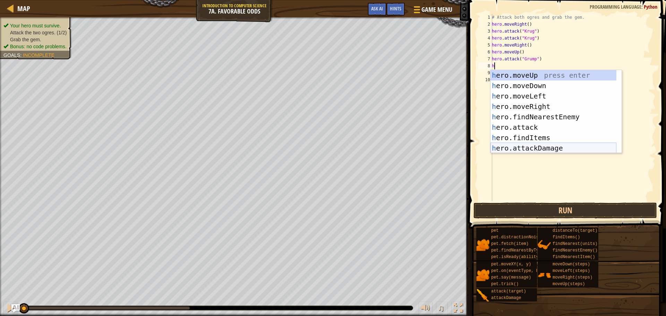
click at [535, 146] on div "h ero.moveUp press enter h ero.moveDown press enter h ero.moveLeft press enter …" at bounding box center [554, 122] width 126 height 104
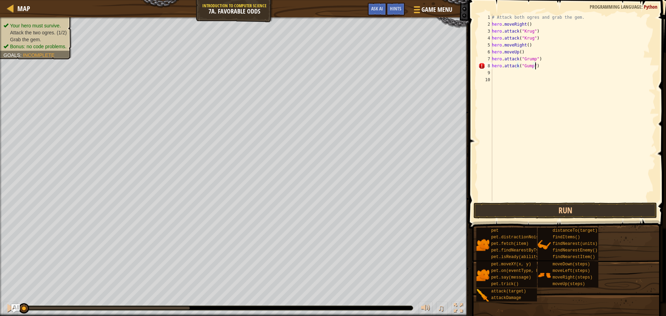
scroll to position [3, 3]
click at [524, 68] on div "# Attack both ogres and grab the gem. hero . moveRight ( ) hero . attack ( "Kru…" at bounding box center [573, 114] width 165 height 201
type textarea "hero.attack("Grump")"
click at [505, 74] on div "# Attack both ogres and grab the gem. hero . moveRight ( ) hero . attack ( "Kru…" at bounding box center [573, 114] width 165 height 201
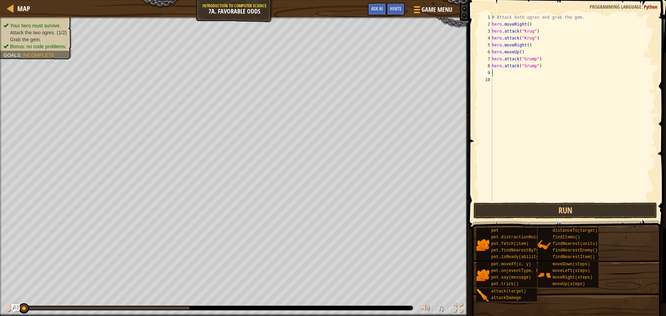
scroll to position [3, 0]
type textarea "h"
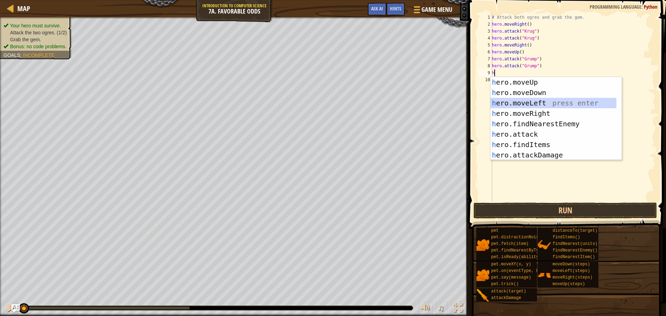
click at [546, 100] on div "h ero.moveUp press enter h ero.moveDown press enter h ero.moveLeft press enter …" at bounding box center [554, 129] width 126 height 104
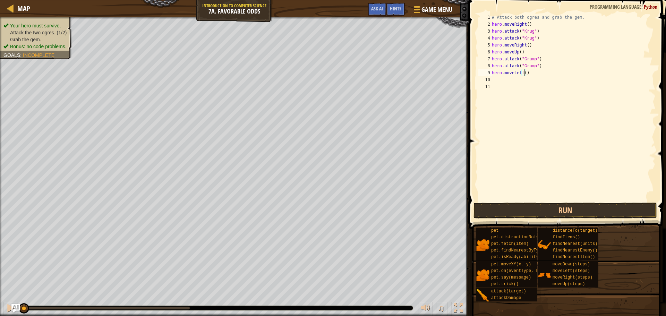
click at [523, 74] on div "# Attack both ogres and grab the gem. hero . moveRight ( ) hero . attack ( "Kru…" at bounding box center [573, 114] width 165 height 201
type textarea "hero.moveLeft(2)"
click at [527, 210] on button "Run" at bounding box center [566, 211] width 184 height 16
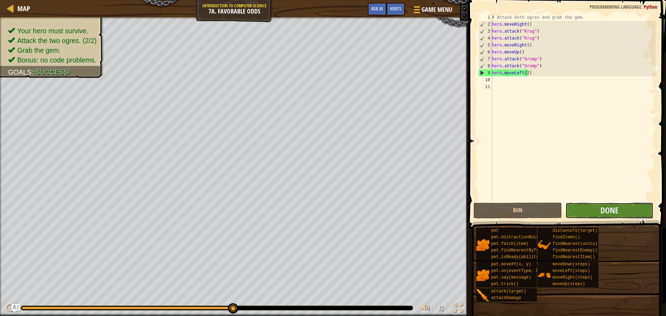
click at [626, 213] on button "Done" at bounding box center [610, 211] width 88 height 16
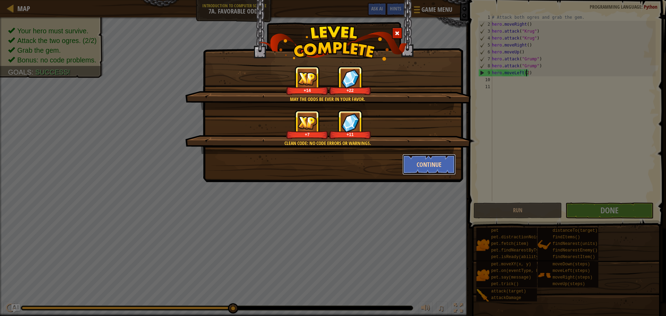
click at [429, 161] on button "Continue" at bounding box center [430, 164] width 54 height 21
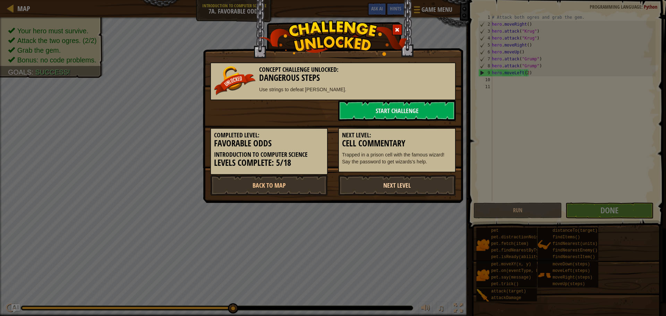
click at [401, 188] on link "Next Level" at bounding box center [397, 185] width 118 height 21
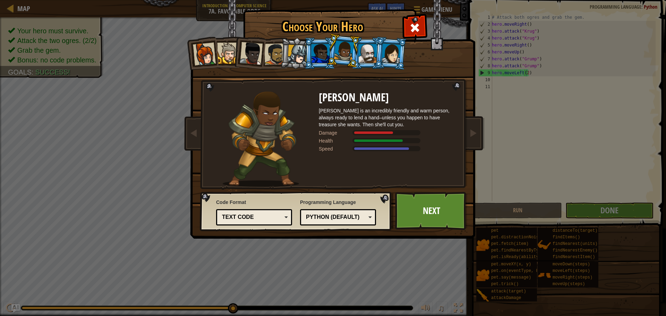
drag, startPoint x: 398, startPoint y: 40, endPoint x: 400, endPoint y: 28, distance: 12.5
click at [400, 11] on div "Choose Your Hero 43 Captain Anya Weston Anya is a no-nonsense leader who isn't …" at bounding box center [333, 10] width 285 height 1
click at [386, 49] on div at bounding box center [391, 53] width 19 height 20
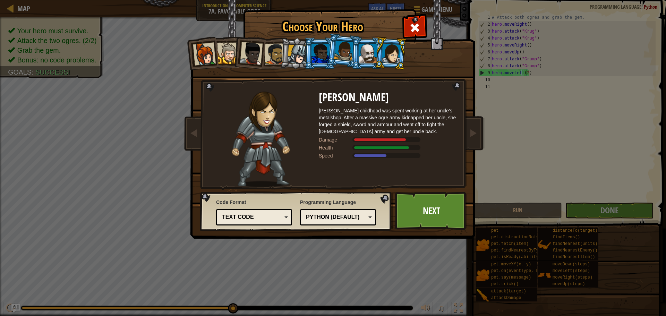
click at [362, 49] on div at bounding box center [368, 53] width 18 height 19
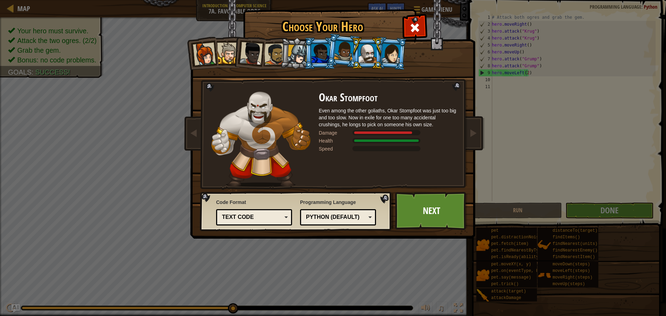
click at [318, 50] on div at bounding box center [321, 53] width 18 height 19
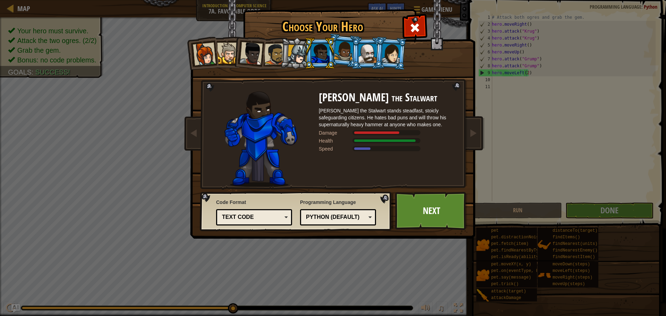
click at [300, 50] on div at bounding box center [298, 55] width 20 height 20
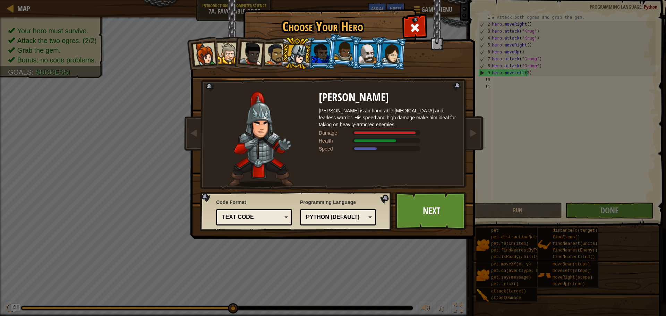
click at [272, 48] on div at bounding box center [275, 54] width 22 height 22
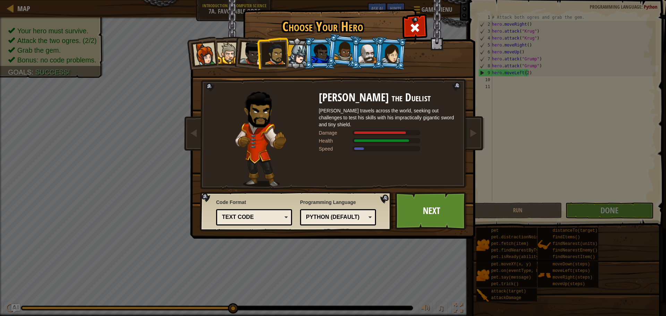
click at [254, 47] on div at bounding box center [251, 53] width 23 height 23
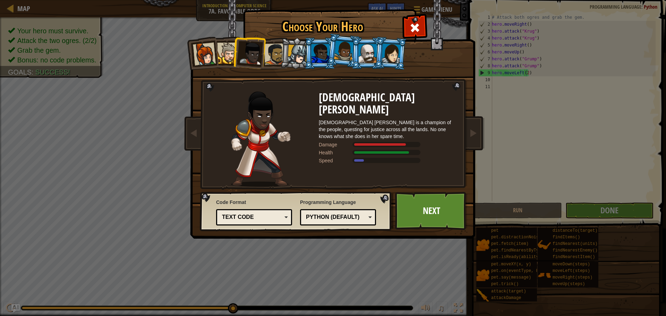
click at [234, 44] on li at bounding box center [249, 52] width 34 height 34
click at [232, 44] on div at bounding box center [227, 53] width 21 height 21
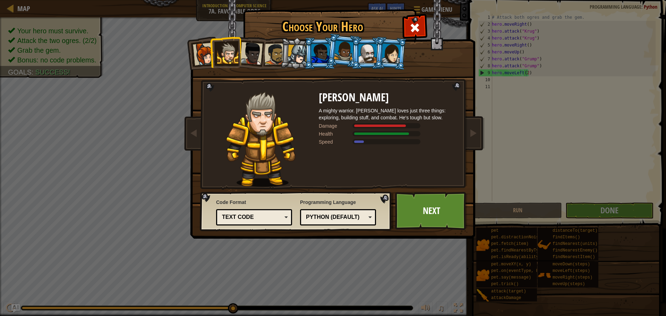
click at [204, 47] on div at bounding box center [204, 54] width 23 height 23
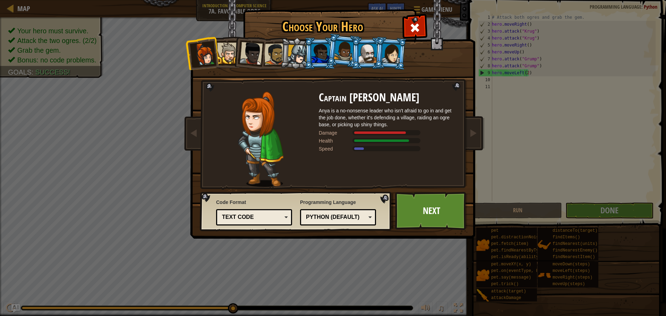
click at [337, 45] on div at bounding box center [344, 51] width 20 height 20
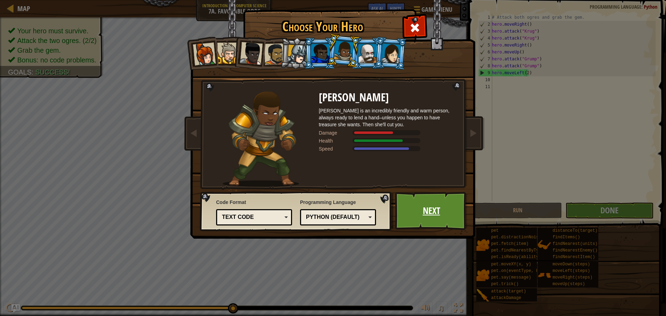
click at [434, 202] on link "Next" at bounding box center [431, 211] width 73 height 38
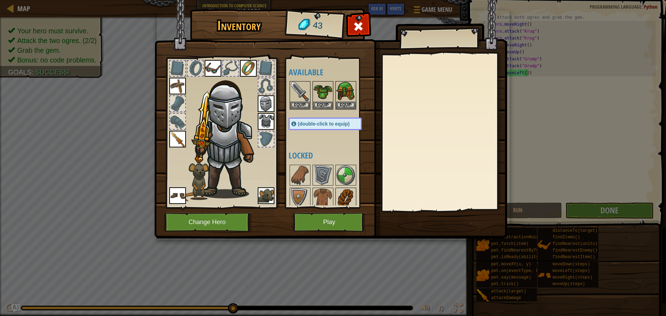
click at [340, 193] on img at bounding box center [345, 197] width 19 height 19
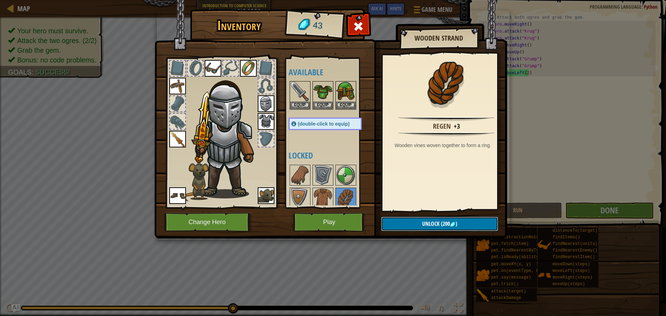
click at [408, 224] on button "Unlock (200 )" at bounding box center [439, 224] width 117 height 14
click at [349, 218] on button "Play" at bounding box center [329, 222] width 73 height 19
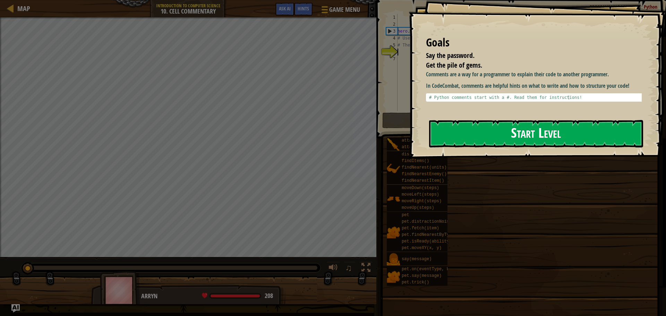
click at [459, 138] on button "Start Level" at bounding box center [536, 133] width 214 height 27
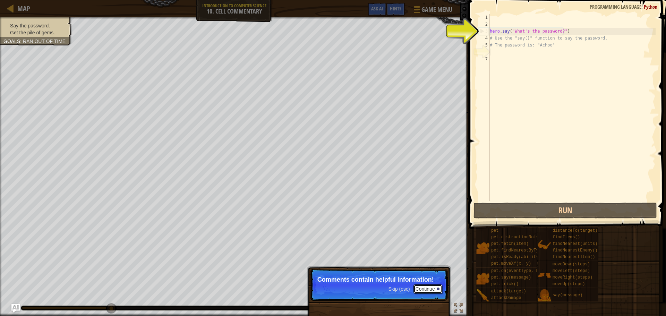
click at [420, 289] on button "Continue" at bounding box center [428, 289] width 29 height 9
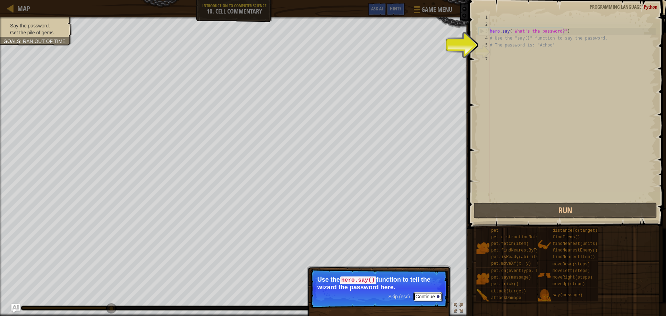
click at [428, 295] on button "Continue" at bounding box center [428, 296] width 29 height 9
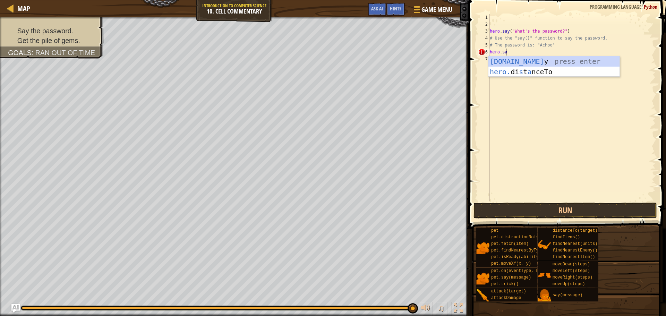
scroll to position [3, 1]
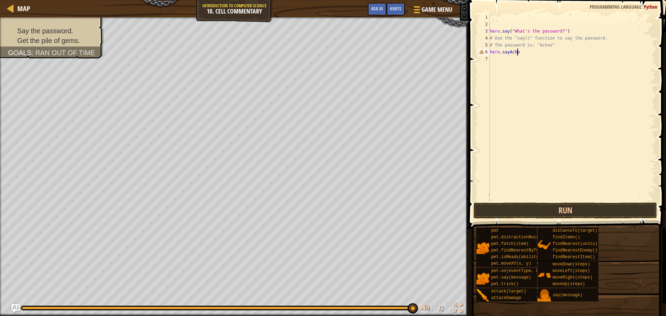
type textarea "hero.sayAchoo"
